Goal: Information Seeking & Learning: Understand process/instructions

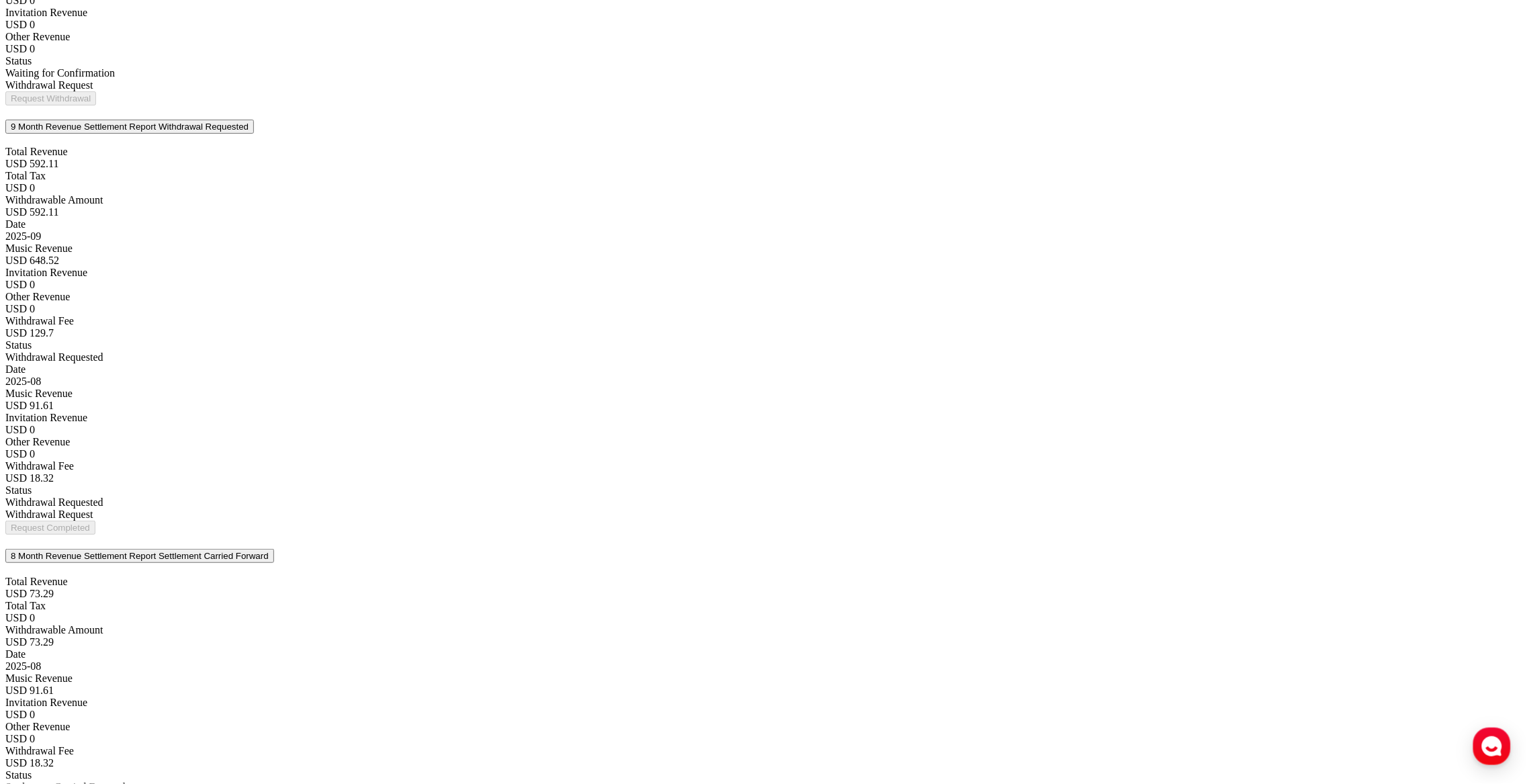
drag, startPoint x: 265, startPoint y: 451, endPoint x: 447, endPoint y: 526, distance: 196.8
drag, startPoint x: 257, startPoint y: 543, endPoint x: 579, endPoint y: 556, distance: 322.3
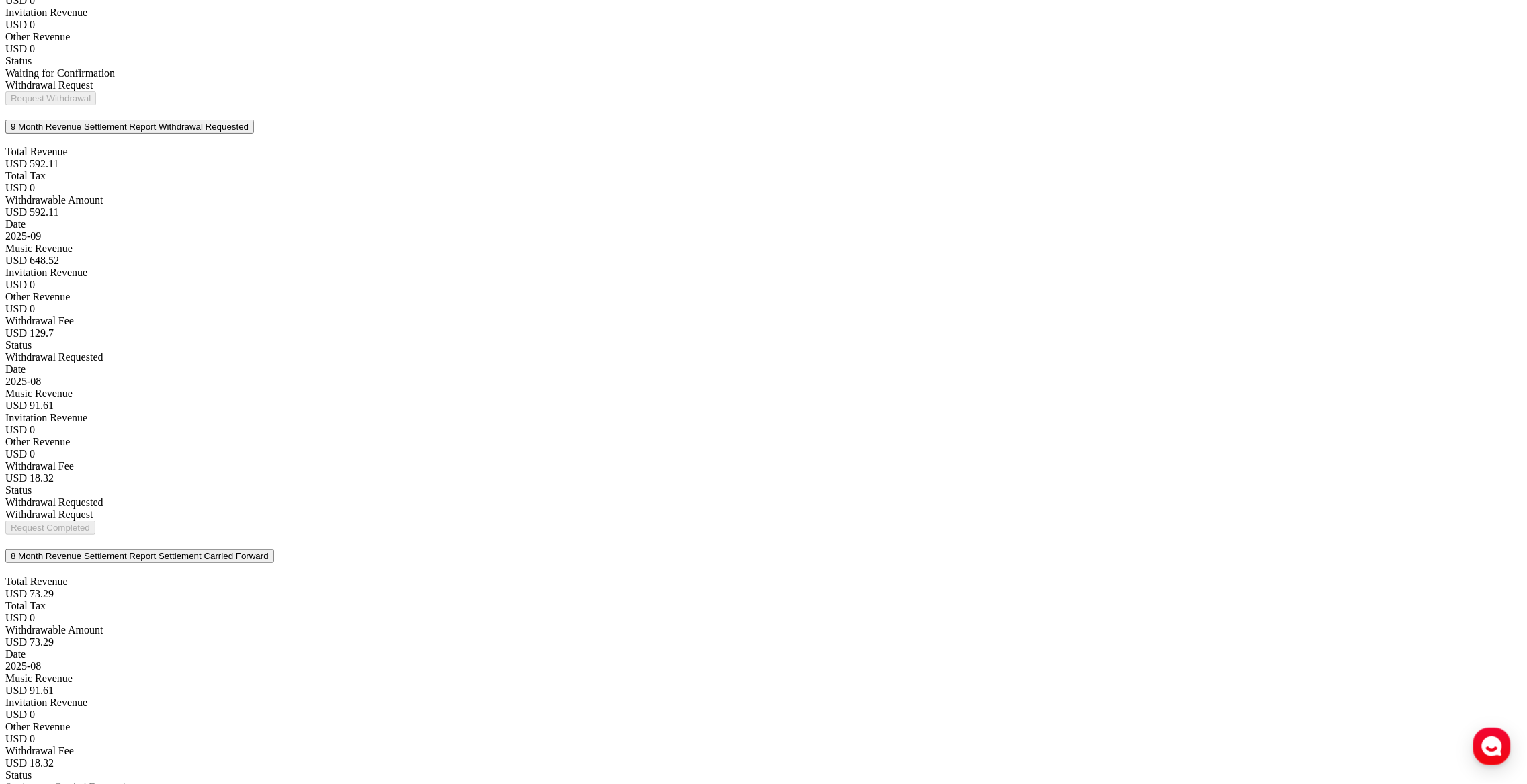
drag, startPoint x: 254, startPoint y: 603, endPoint x: 532, endPoint y: 634, distance: 279.7
drag, startPoint x: 259, startPoint y: 460, endPoint x: 821, endPoint y: 503, distance: 563.6
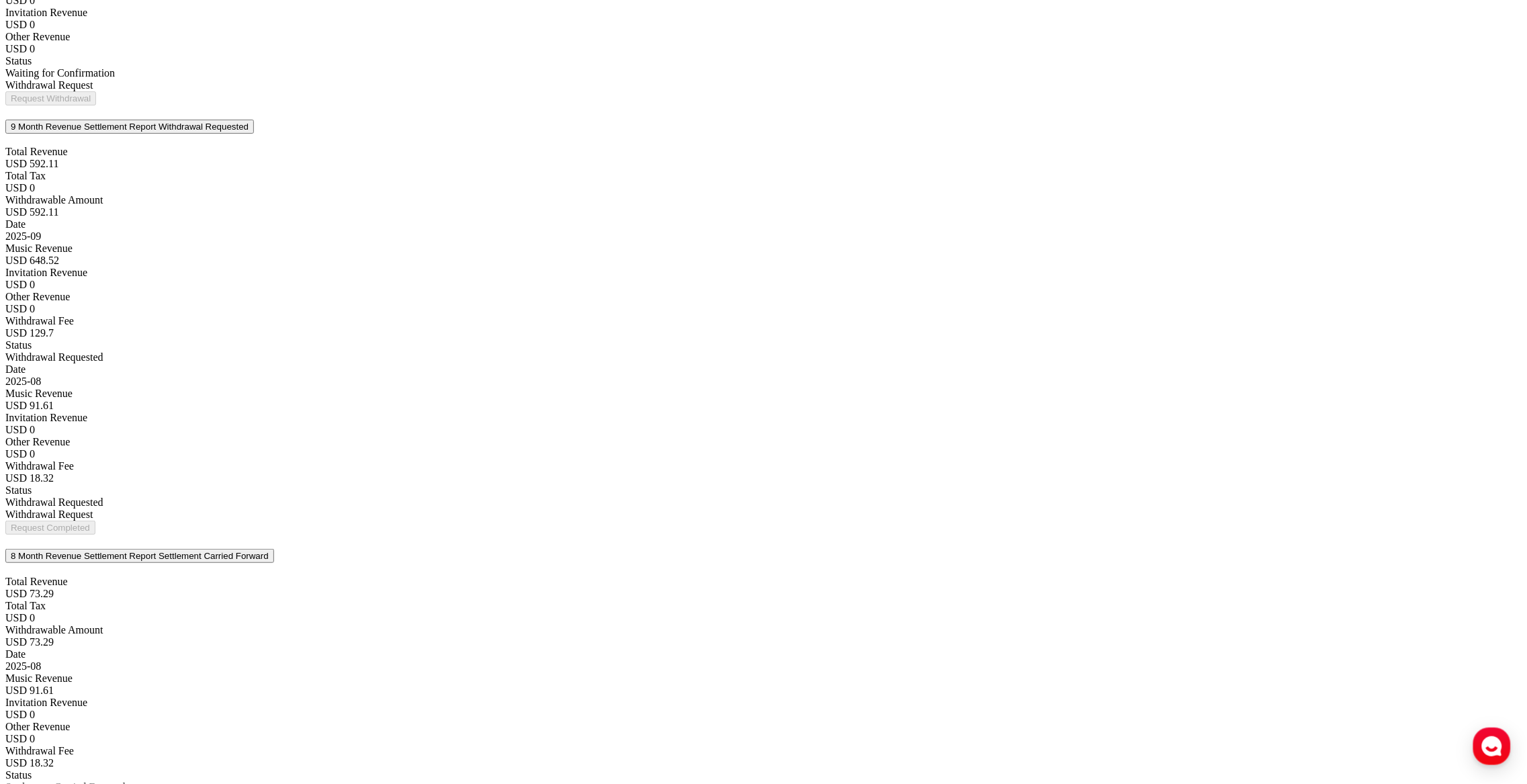
drag, startPoint x: 279, startPoint y: 553, endPoint x: 666, endPoint y: 568, distance: 387.3
drag, startPoint x: 666, startPoint y: 568, endPoint x: 676, endPoint y: 573, distance: 11.2
